Goal: Task Accomplishment & Management: Manage account settings

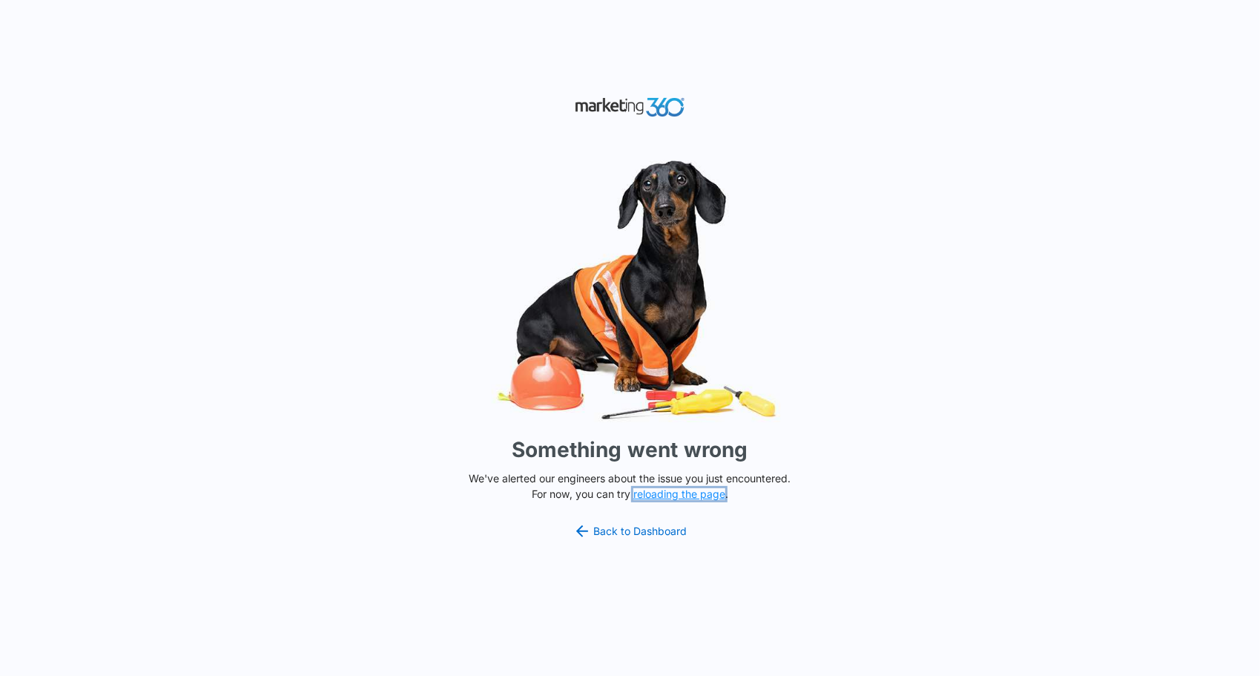
click at [687, 489] on button "reloading the page" at bounding box center [679, 494] width 92 height 12
click at [634, 529] on link "Back to Dashboard" at bounding box center [630, 531] width 114 height 18
